Goal: Transaction & Acquisition: Download file/media

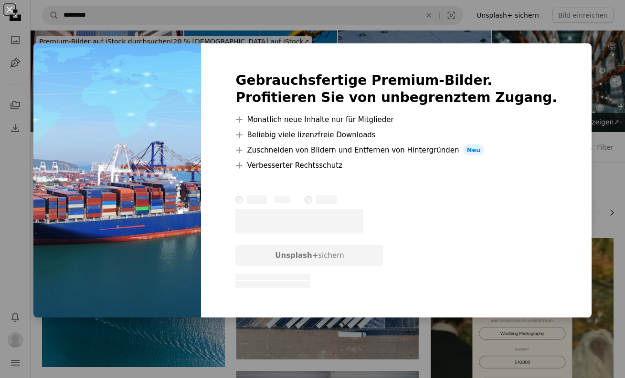
scroll to position [285, 0]
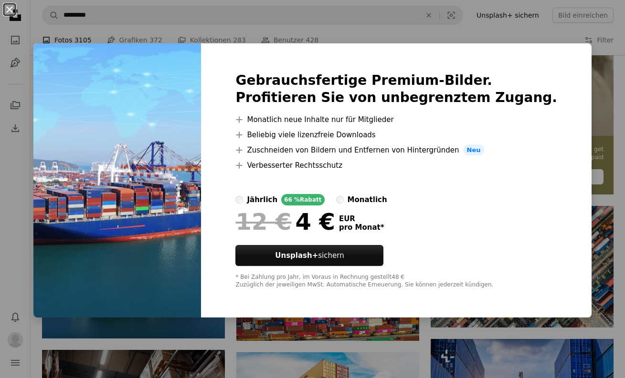
click at [9, 11] on button "An X shape" at bounding box center [9, 9] width 11 height 11
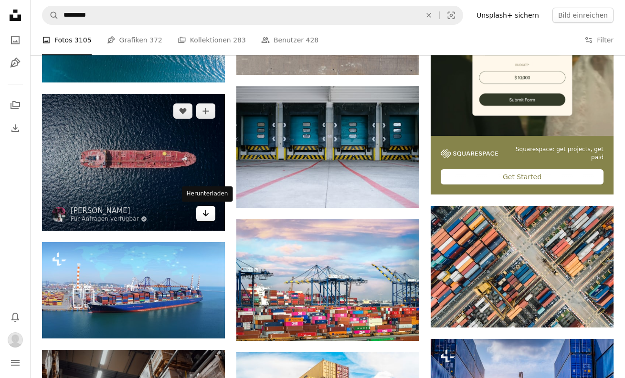
click at [210, 215] on link "Arrow pointing down" at bounding box center [205, 213] width 19 height 15
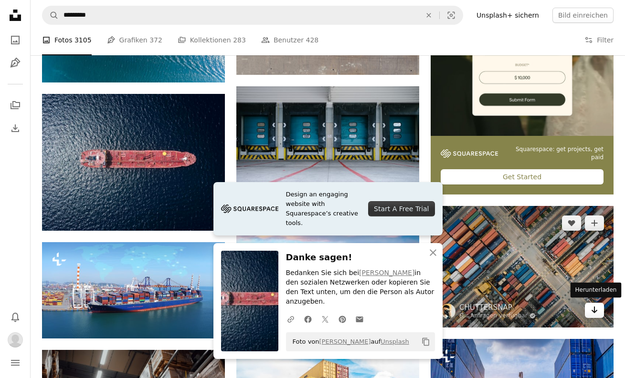
click at [588, 308] on link "Arrow pointing down" at bounding box center [594, 310] width 19 height 15
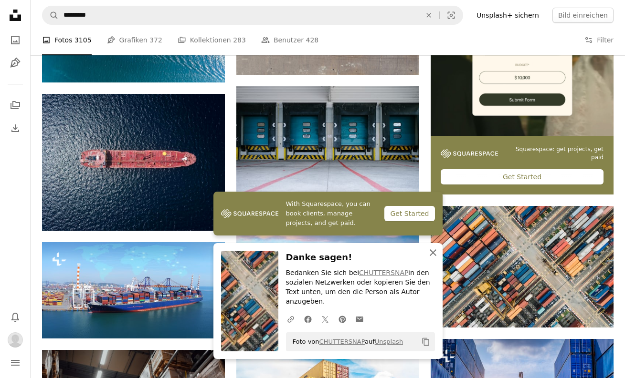
click at [431, 256] on icon "button" at bounding box center [433, 253] width 7 height 7
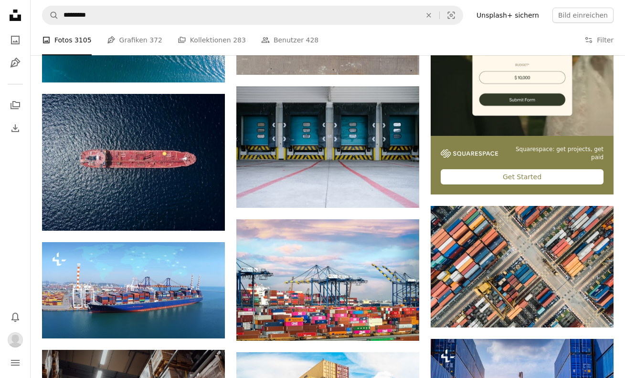
scroll to position [549, 0]
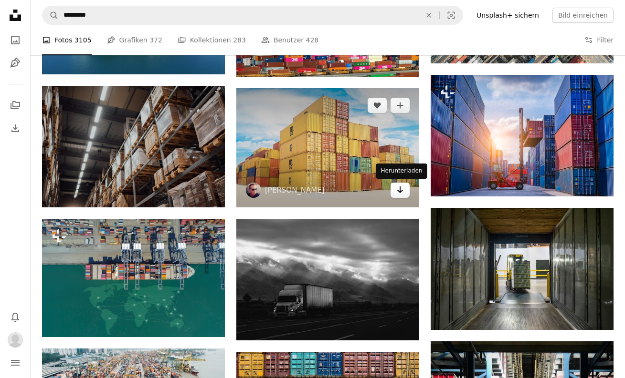
click at [400, 193] on icon "Arrow pointing down" at bounding box center [400, 189] width 8 height 11
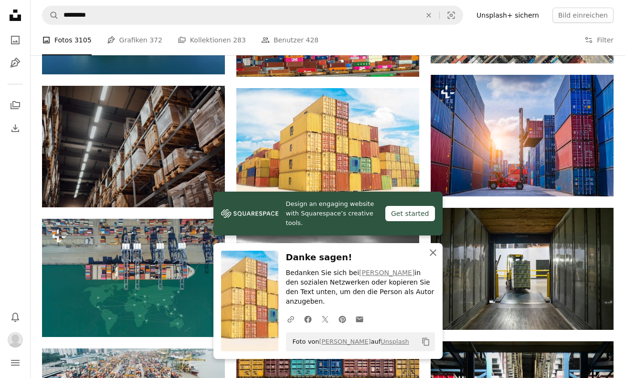
click at [433, 256] on icon "button" at bounding box center [433, 253] width 7 height 7
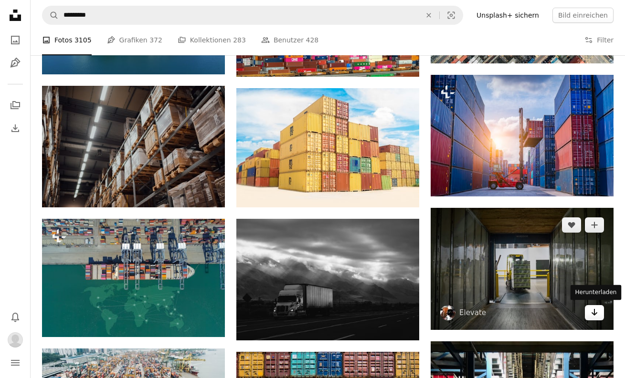
click at [593, 312] on icon "Herunterladen" at bounding box center [594, 312] width 6 height 7
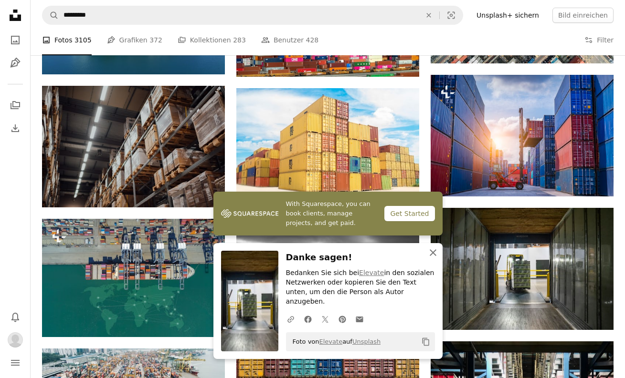
click at [429, 259] on icon "An X shape" at bounding box center [432, 252] width 11 height 11
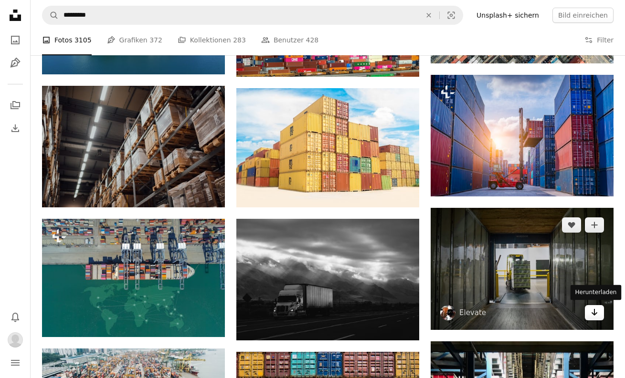
click at [596, 314] on icon "Arrow pointing down" at bounding box center [594, 312] width 8 height 11
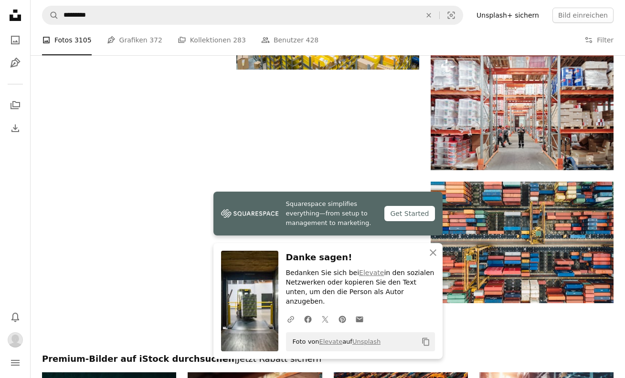
scroll to position [1099, 0]
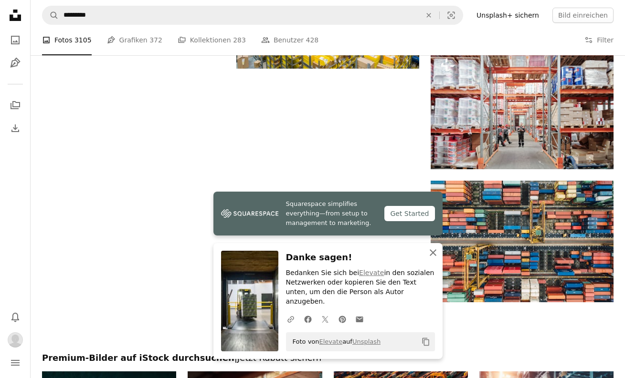
click at [429, 259] on icon "An X shape" at bounding box center [432, 252] width 11 height 11
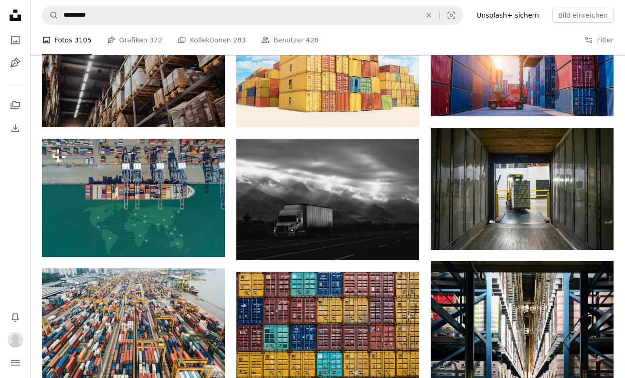
scroll to position [570, 0]
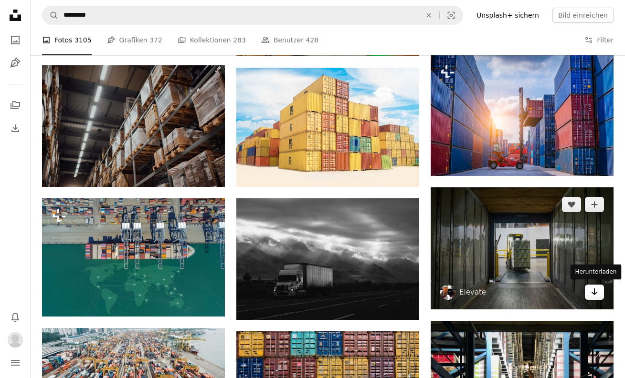
click at [595, 290] on icon "Arrow pointing down" at bounding box center [594, 291] width 8 height 11
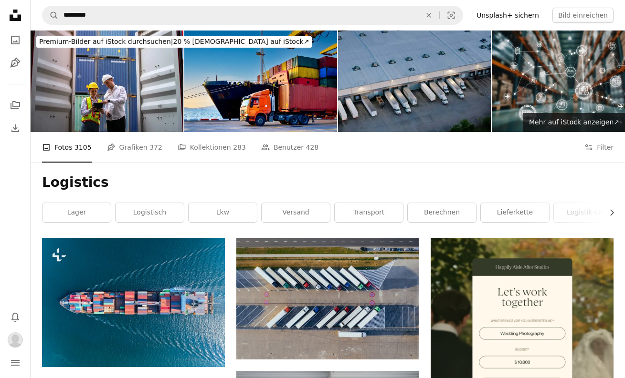
scroll to position [0, 0]
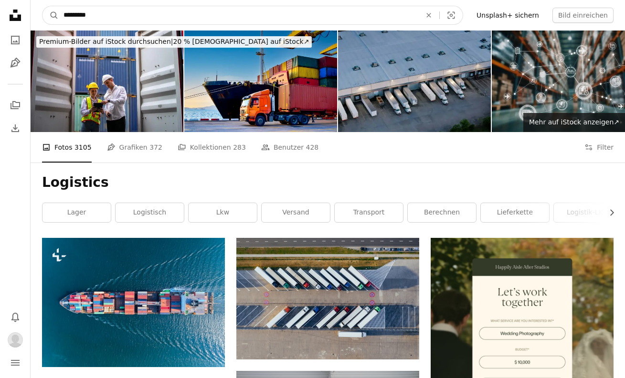
click at [106, 13] on input "*********" at bounding box center [238, 15] width 359 height 18
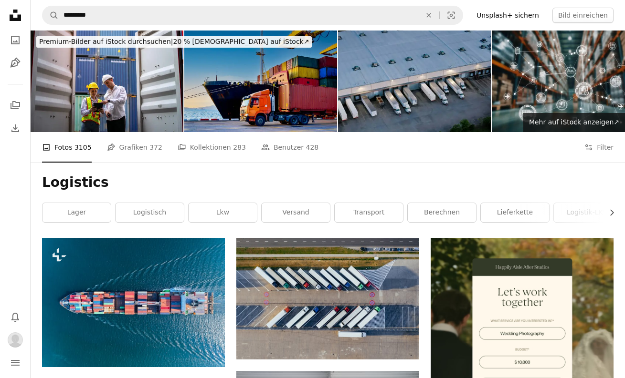
click at [250, 89] on img at bounding box center [260, 82] width 153 height 102
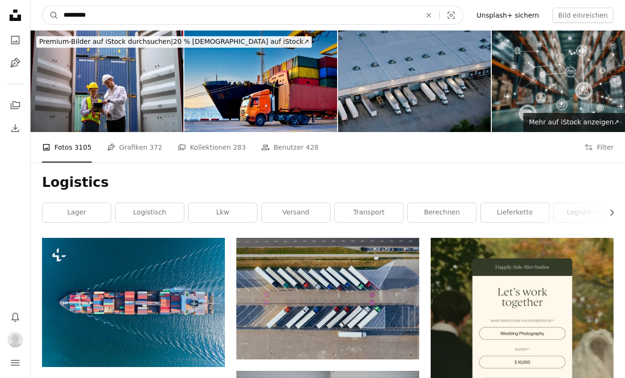
click at [106, 22] on input "*********" at bounding box center [238, 15] width 359 height 18
type input "*"
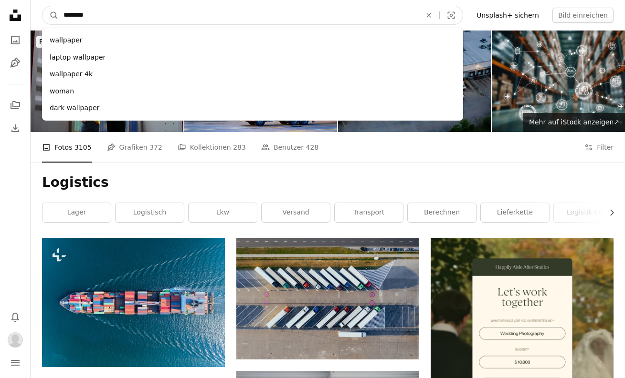
type input "*********"
click at [51, 15] on button "A magnifying glass" at bounding box center [50, 15] width 16 height 18
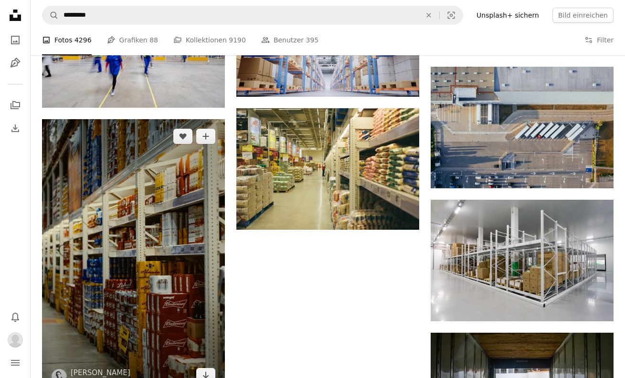
scroll to position [947, 0]
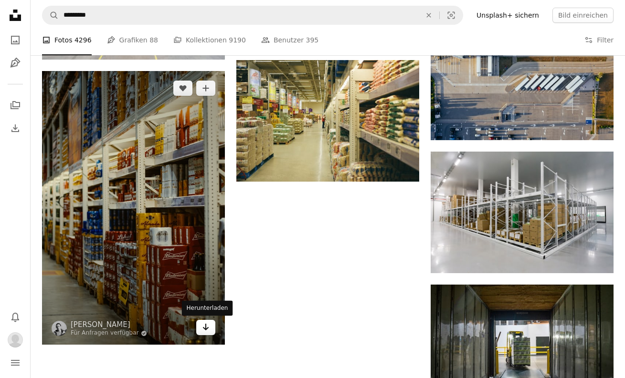
click at [202, 332] on icon "Arrow pointing down" at bounding box center [206, 327] width 8 height 11
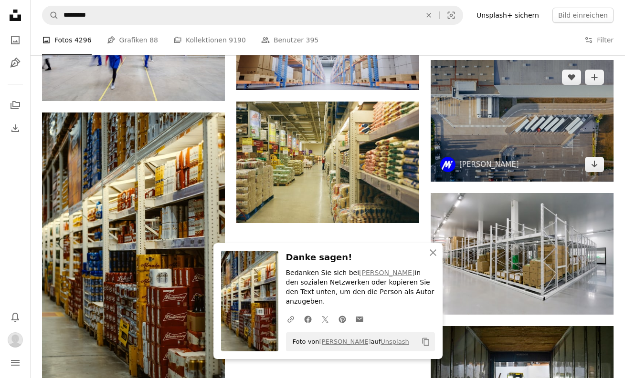
scroll to position [893, 0]
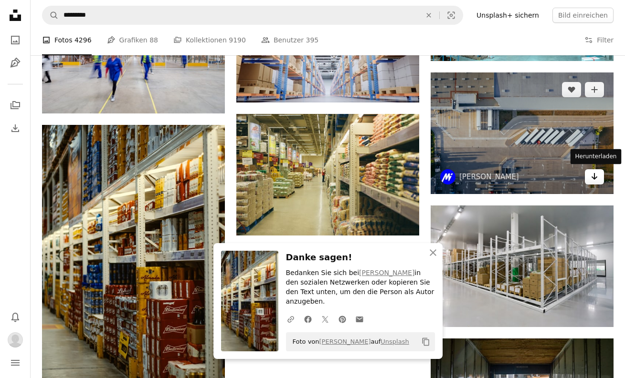
click at [592, 176] on icon "Herunterladen" at bounding box center [594, 176] width 6 height 7
